Goal: Task Accomplishment & Management: Manage account settings

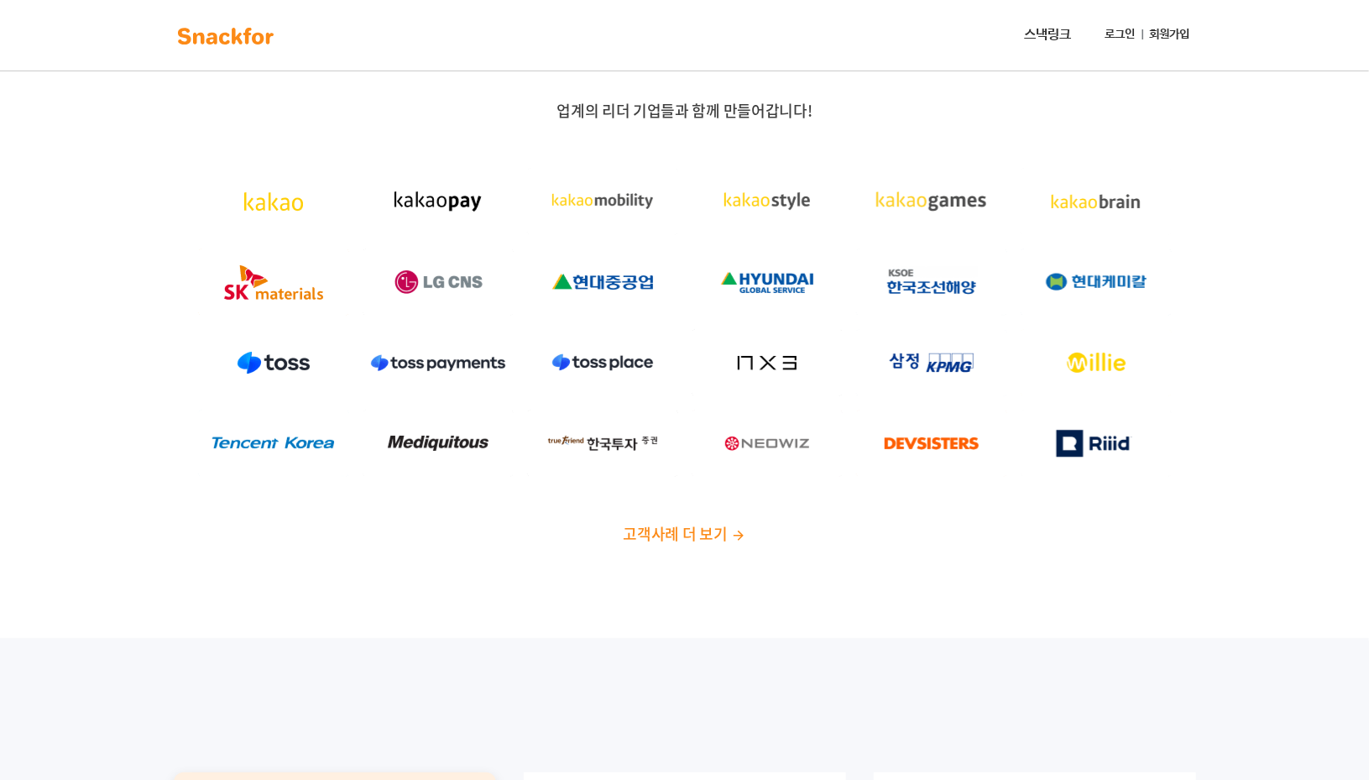
click at [1127, 31] on link "로그인" at bounding box center [1121, 34] width 44 height 31
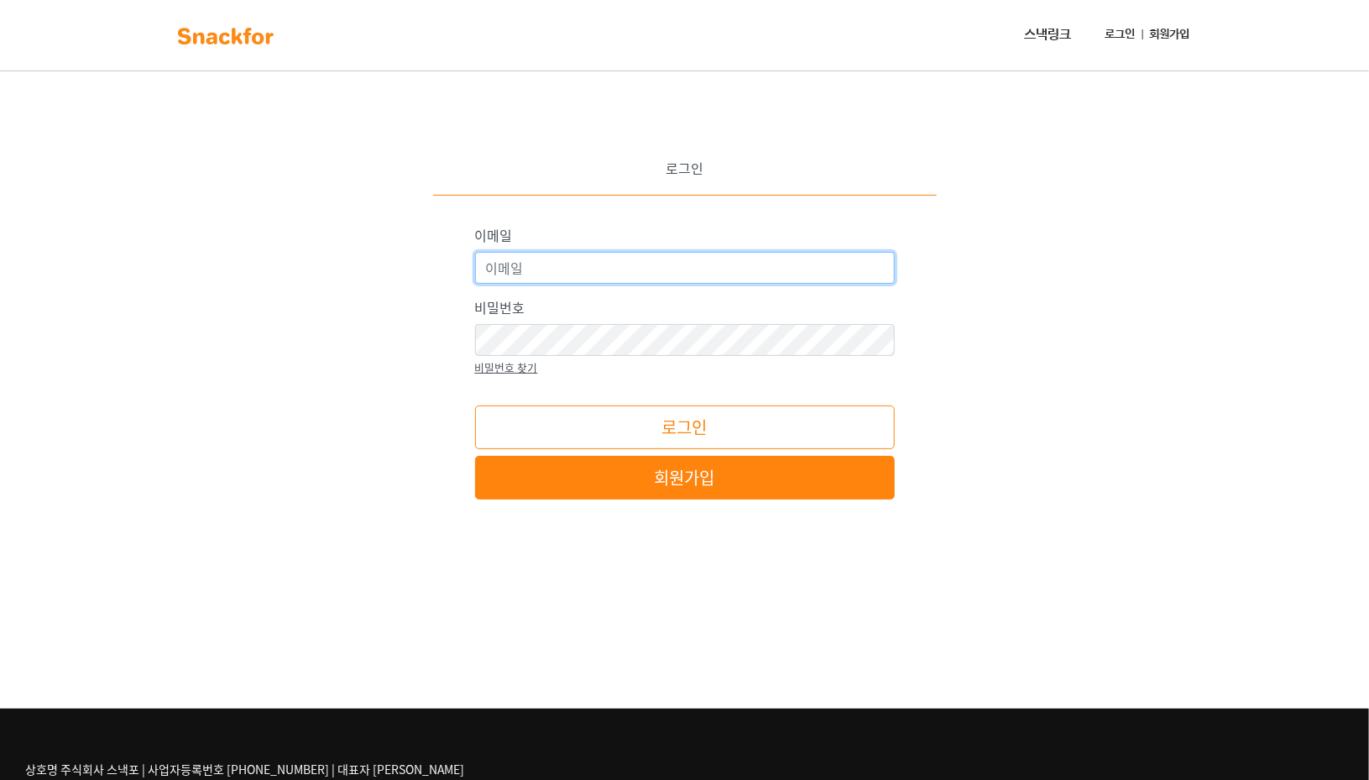
type input "yhkim@nexiasamduk.kr"
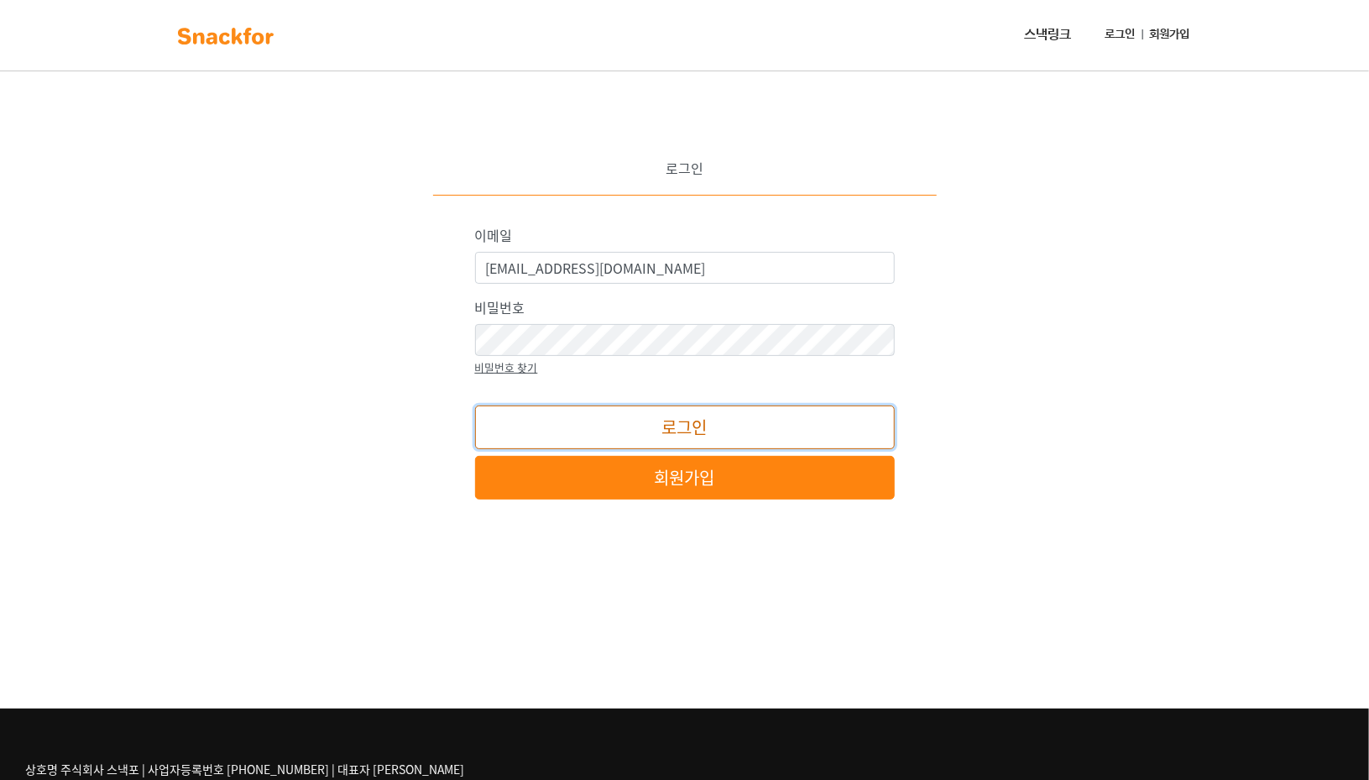
click at [676, 426] on button "로그인" at bounding box center [685, 428] width 420 height 44
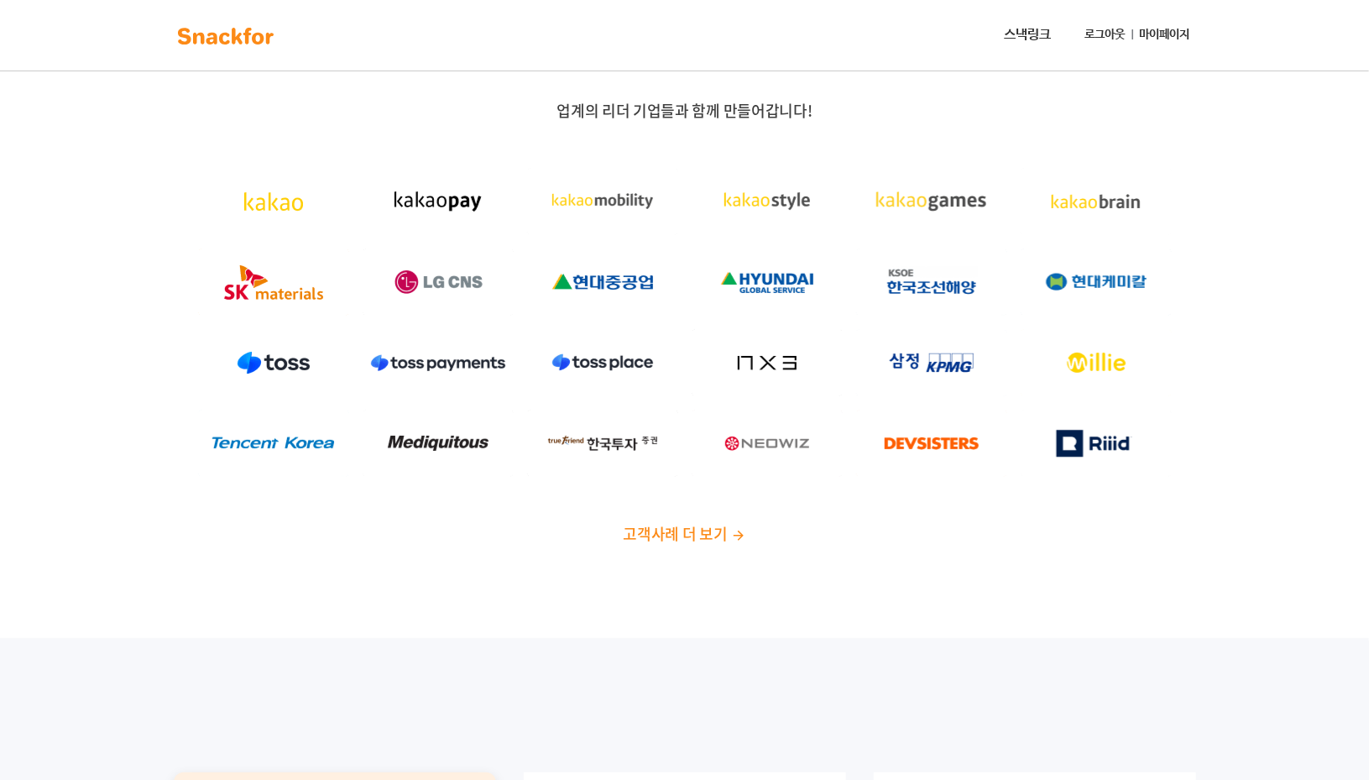
click at [1170, 37] on link "마이페이지" at bounding box center [1165, 34] width 64 height 31
